Goal: Task Accomplishment & Management: Complete application form

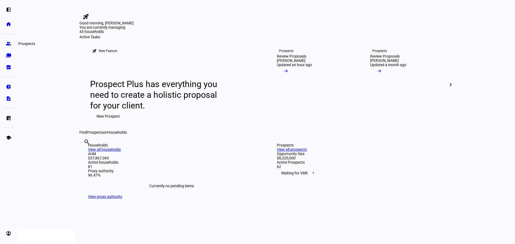
click at [11, 43] on link "group Prospects" at bounding box center [8, 43] width 11 height 11
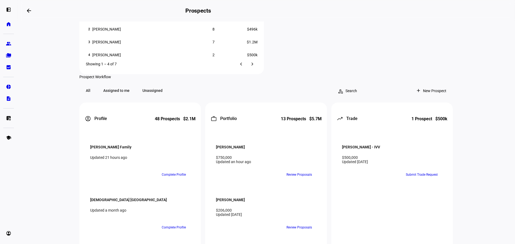
scroll to position [456, 0]
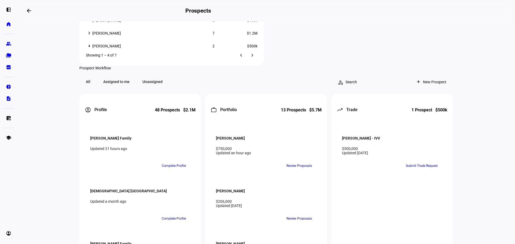
click at [175, 134] on span "Archive" at bounding box center [178, 136] width 12 height 4
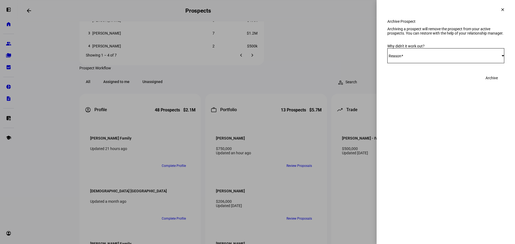
click at [416, 58] on span "Select Reason" at bounding box center [444, 56] width 114 height 4
click at [403, 127] on mat-option "Other" at bounding box center [445, 127] width 117 height 13
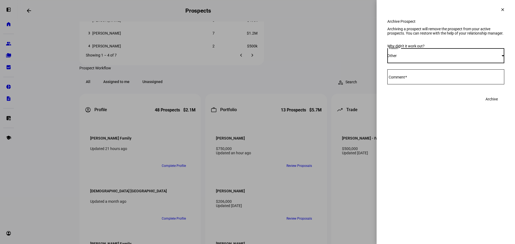
click at [452, 80] on textarea "Comment" at bounding box center [445, 77] width 117 height 6
type textarea "Client not moving forward with BP"
click at [497, 105] on span "Archive" at bounding box center [491, 99] width 12 height 11
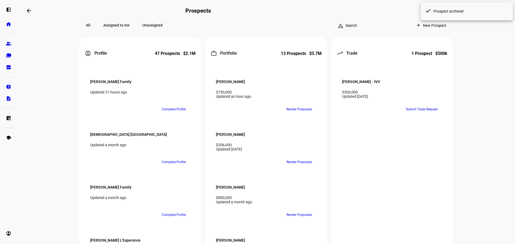
scroll to position [517, 0]
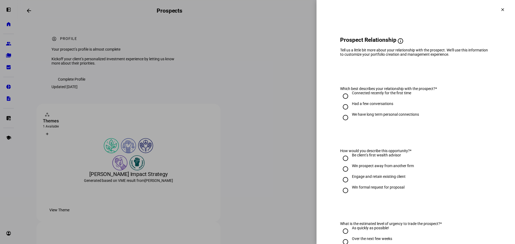
click at [369, 95] on div "Connected recently for the first time" at bounding box center [381, 93] width 59 height 4
click at [351, 101] on input "Connected recently for the first time" at bounding box center [345, 96] width 11 height 11
radio input "true"
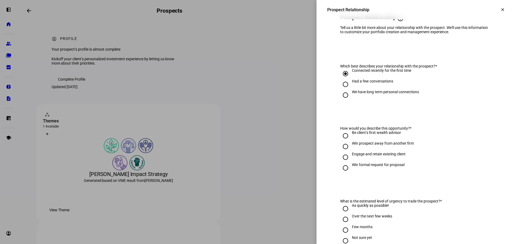
scroll to position [54, 0]
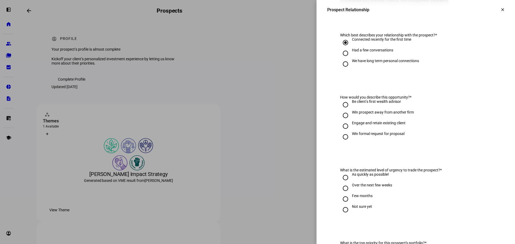
click at [381, 104] on div "Be client’s first wealth advisor" at bounding box center [376, 101] width 49 height 4
click at [351, 110] on input "Be client’s first wealth advisor" at bounding box center [345, 104] width 11 height 11
radio input "true"
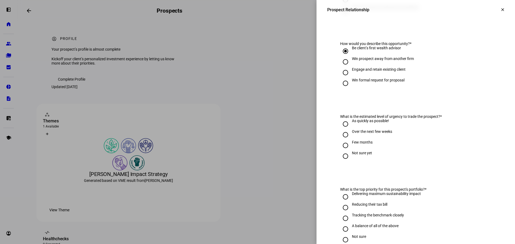
click at [364, 61] on div "Win prospect away from another firm" at bounding box center [383, 59] width 62 height 4
click at [351, 66] on input "Win prospect away from another firm" at bounding box center [345, 62] width 11 height 11
radio input "true"
click at [365, 72] on div "Engage and retain existing client" at bounding box center [379, 69] width 54 height 4
click at [351, 75] on input "Engage and retain existing client" at bounding box center [345, 72] width 11 height 11
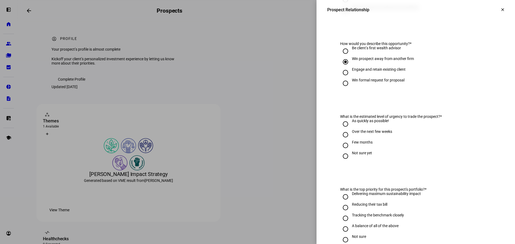
radio input "true"
click at [365, 61] on div "Win prospect away from another firm" at bounding box center [383, 59] width 62 height 4
click at [351, 67] on input "Win prospect away from another firm" at bounding box center [345, 62] width 11 height 11
radio input "true"
click at [372, 134] on div "Over the next few weeks" at bounding box center [372, 131] width 40 height 4
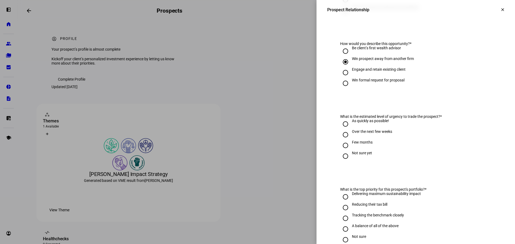
click at [351, 138] on input "Over the next few weeks" at bounding box center [345, 134] width 11 height 11
radio input "true"
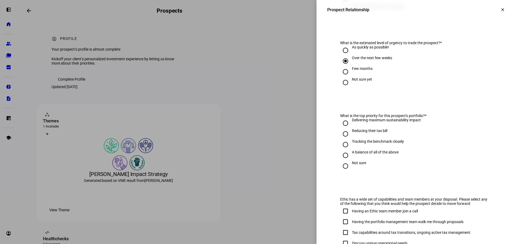
scroll to position [188, 0]
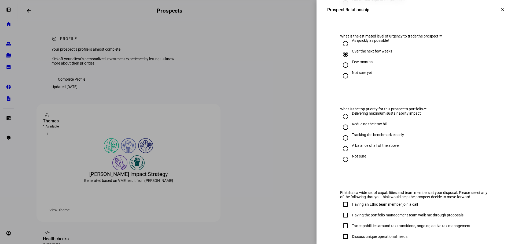
click at [355, 148] on div "A balance of all of the above" at bounding box center [375, 145] width 47 height 4
click at [351, 151] on input "A balance of all of the above" at bounding box center [345, 148] width 11 height 11
radio input "true"
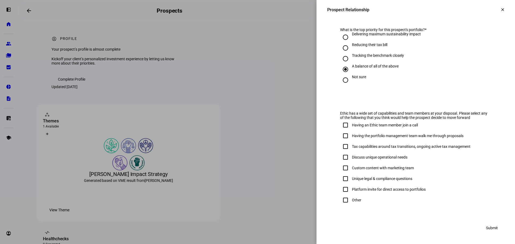
scroll to position [272, 0]
click at [346, 199] on input "Other" at bounding box center [345, 200] width 11 height 11
checkbox input "true"
click at [486, 229] on span "Submit" at bounding box center [492, 228] width 12 height 11
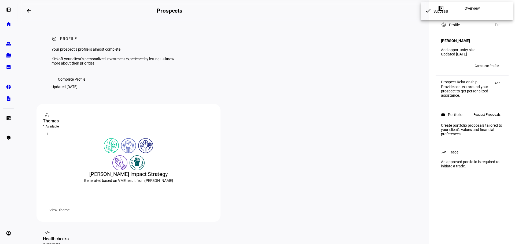
click at [485, 117] on span "Request Proposals" at bounding box center [486, 114] width 27 height 6
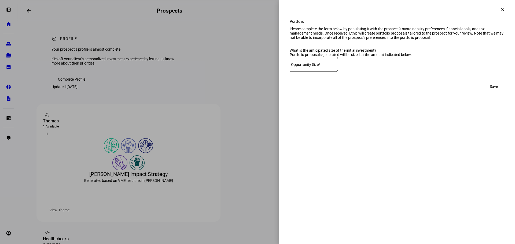
click at [298, 67] on mat-label "Opportunity Size*" at bounding box center [305, 64] width 29 height 4
type input "160,000"
click at [489, 92] on span "Save" at bounding box center [493, 86] width 8 height 11
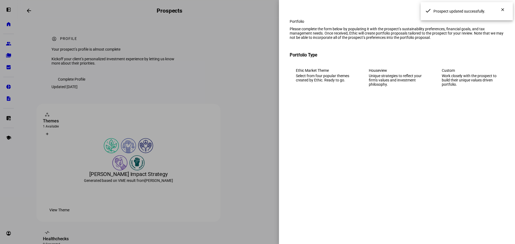
click at [469, 87] on div "Work closely with the prospect to build their unique values driven portfolio." at bounding box center [469, 80] width 56 height 13
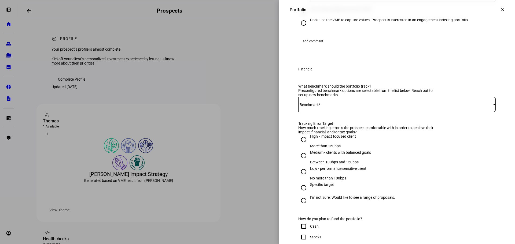
scroll to position [161, 0]
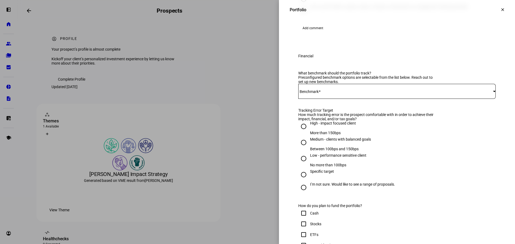
click at [321, 94] on span at bounding box center [395, 91] width 195 height 4
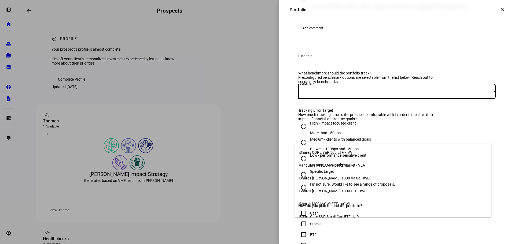
click at [327, 153] on span "iShares CORE S&P 500 ETF - IVV" at bounding box center [326, 152] width 54 height 4
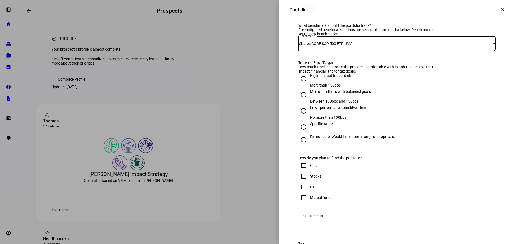
scroll to position [214, 0]
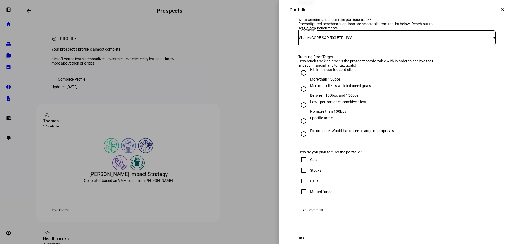
click at [324, 88] on div "Medium - clients with balanced goals" at bounding box center [340, 86] width 61 height 4
click at [309, 94] on input "Medium - clients with balanced goals Between 100bps and 150bps" at bounding box center [303, 89] width 11 height 11
radio input "true"
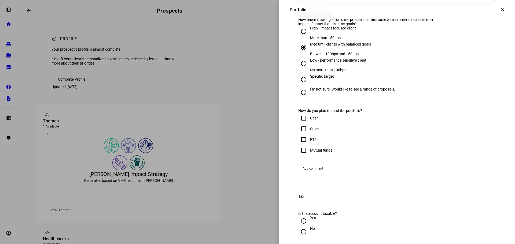
scroll to position [295, 0]
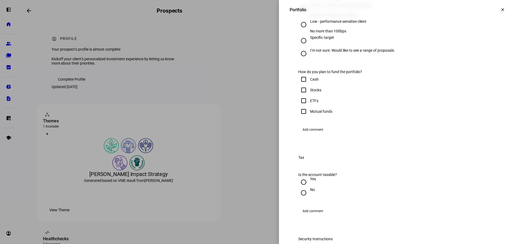
click at [310, 81] on div "Cash" at bounding box center [314, 79] width 9 height 4
click at [307, 85] on input "Cash" at bounding box center [303, 79] width 11 height 11
checkbox input "true"
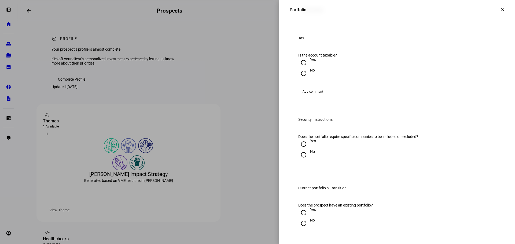
scroll to position [429, 0]
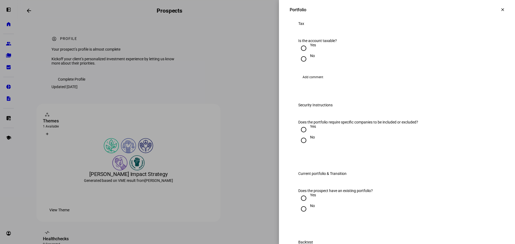
click at [310, 47] on div "Yes" at bounding box center [313, 45] width 6 height 4
click at [308, 54] on input "Yes" at bounding box center [303, 48] width 11 height 11
radio input "true"
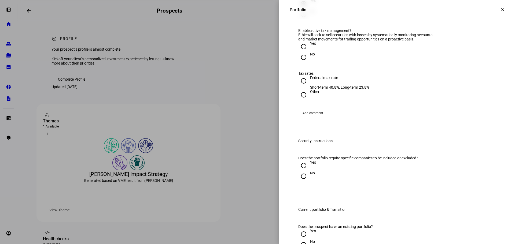
scroll to position [482, 0]
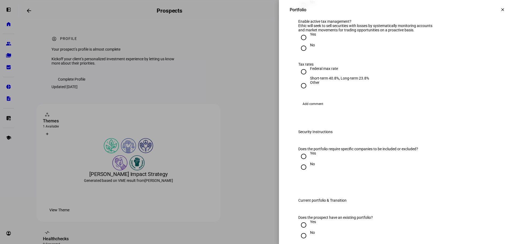
click at [304, 44] on div at bounding box center [303, 37] width 13 height 13
radio input "true"
click at [319, 71] on div "Federal max rate" at bounding box center [339, 68] width 59 height 4
click at [309, 77] on input "Federal max rate Short-term 40.8%, Long-term 23.8%" at bounding box center [303, 71] width 11 height 11
radio input "true"
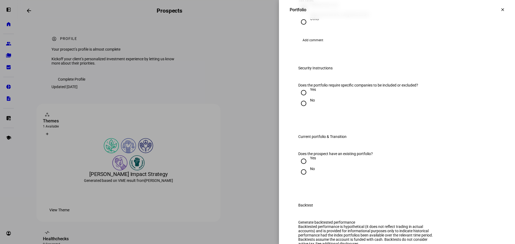
scroll to position [590, 0]
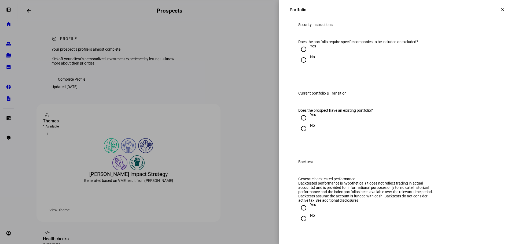
click at [310, 59] on div "No" at bounding box center [312, 57] width 5 height 4
click at [306, 65] on input "No" at bounding box center [303, 60] width 11 height 11
radio input "true"
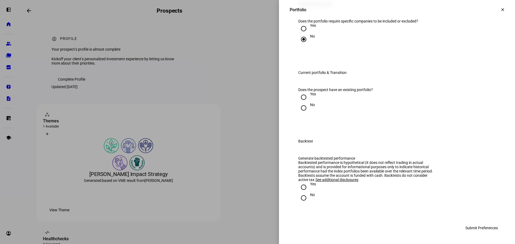
scroll to position [643, 0]
click at [310, 107] on div "No" at bounding box center [312, 105] width 5 height 4
click at [308, 113] on input "No" at bounding box center [303, 108] width 11 height 11
radio input "true"
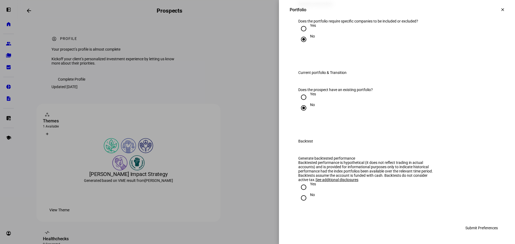
click at [310, 199] on div "No" at bounding box center [396, 198] width 197 height 11
drag, startPoint x: 306, startPoint y: 198, endPoint x: 386, endPoint y: 219, distance: 82.1
click at [310, 197] on div "No" at bounding box center [312, 195] width 5 height 4
click at [307, 198] on input "No" at bounding box center [303, 198] width 11 height 11
radio input "true"
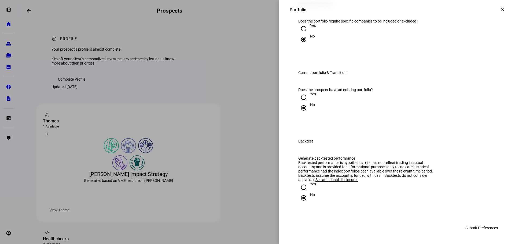
click at [489, 228] on span "Submit Preferences" at bounding box center [481, 228] width 32 height 11
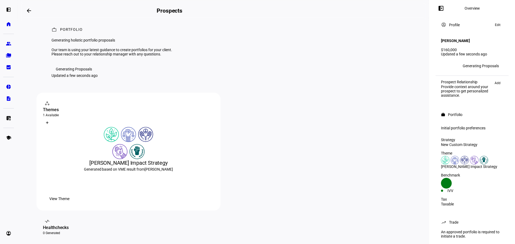
scroll to position [0, 0]
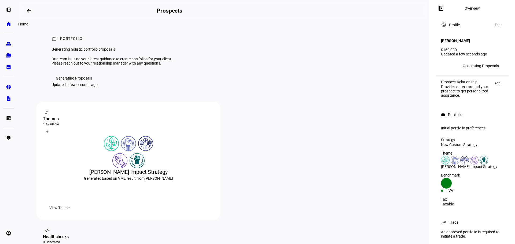
drag, startPoint x: 8, startPoint y: 23, endPoint x: 12, endPoint y: 25, distance: 4.0
click at [8, 23] on eth-mat-symbol "home" at bounding box center [8, 23] width 5 height 5
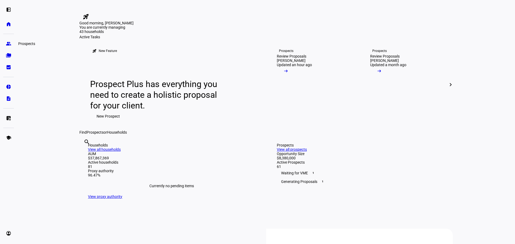
click at [7, 53] on link "folder_copy Households" at bounding box center [8, 55] width 11 height 11
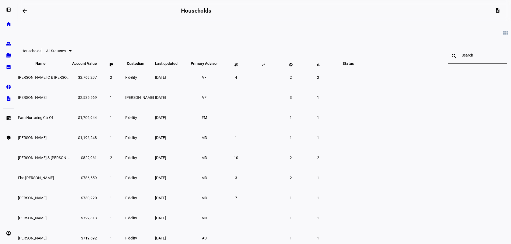
click at [14, 45] on div "left_panel_open home Home Advisors group Prospects folder_copy Households bid_l…" at bounding box center [8, 122] width 17 height 244
click at [12, 44] on link "group Prospects" at bounding box center [8, 43] width 11 height 11
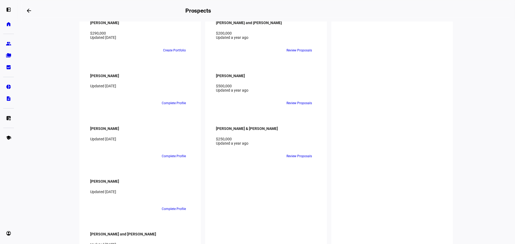
scroll to position [1072, 0]
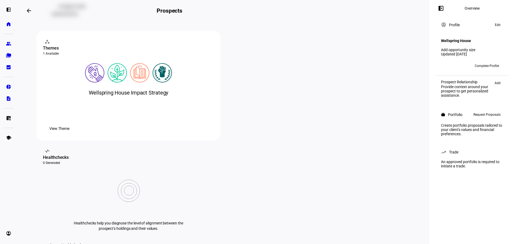
scroll to position [80, 0]
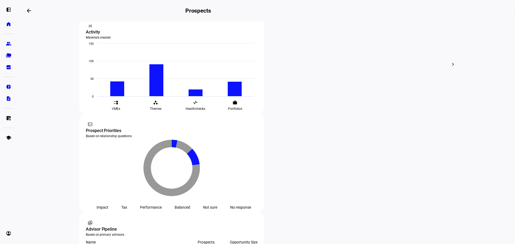
scroll to position [214, 0]
